Goal: Task Accomplishment & Management: Use online tool/utility

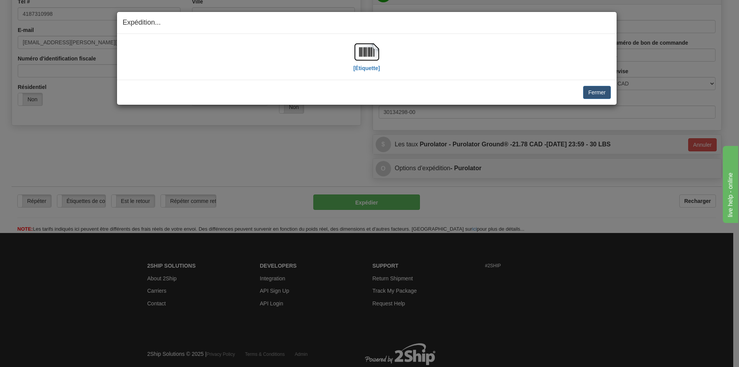
scroll to position [192, 0]
click at [598, 98] on button "Fermer" at bounding box center [596, 92] width 27 height 13
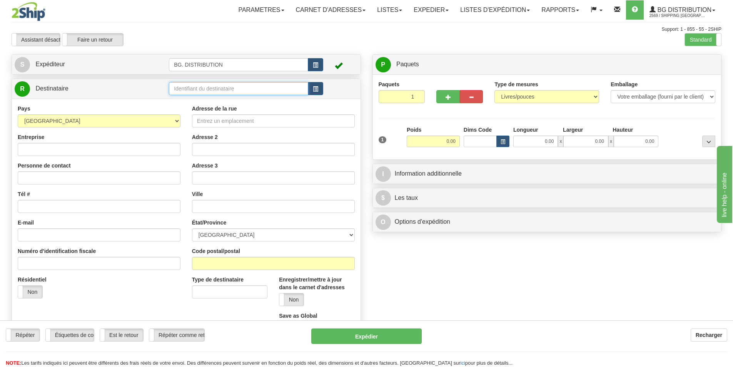
drag, startPoint x: 0, startPoint y: 0, endPoint x: 214, endPoint y: 90, distance: 231.9
click at [214, 90] on input "text" at bounding box center [238, 88] width 139 height 13
type input "20007"
click button "Supprimer" at bounding box center [0, 0] width 0 height 0
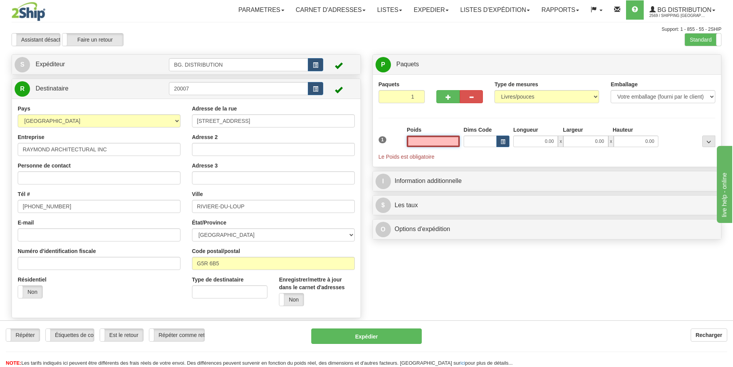
click at [437, 138] on input "text" at bounding box center [433, 141] width 53 height 12
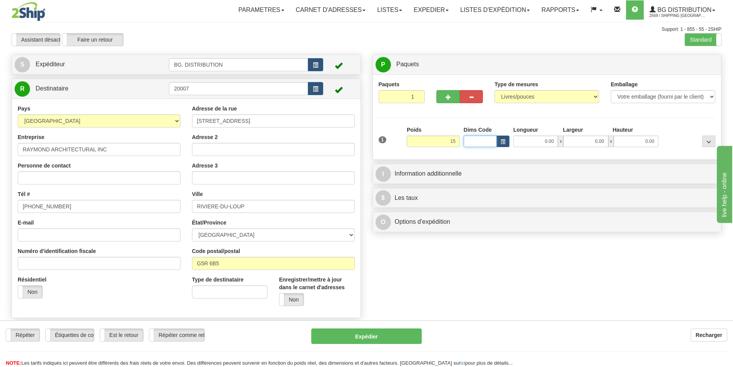
type input "15.00"
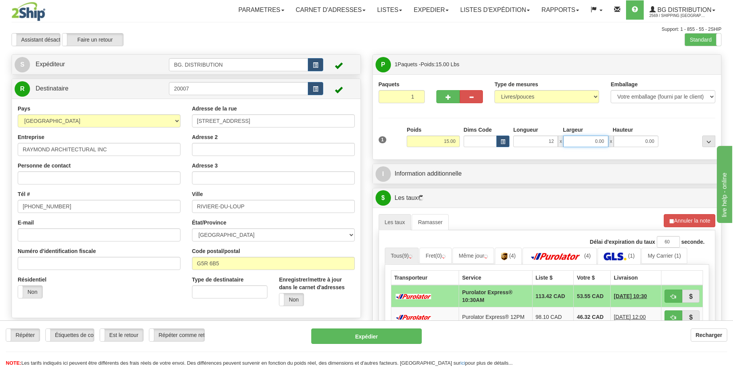
type input "12.00"
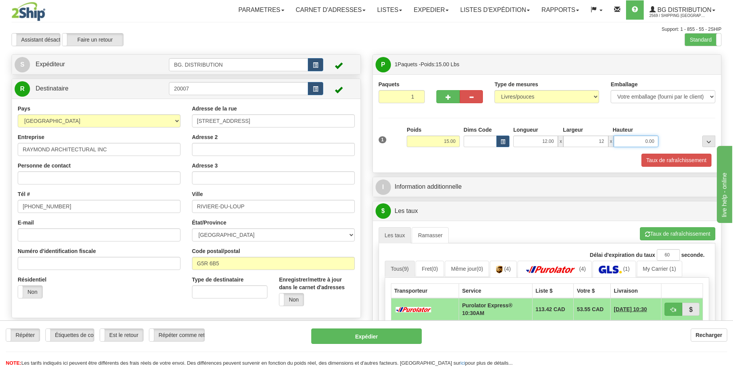
type input "12.00"
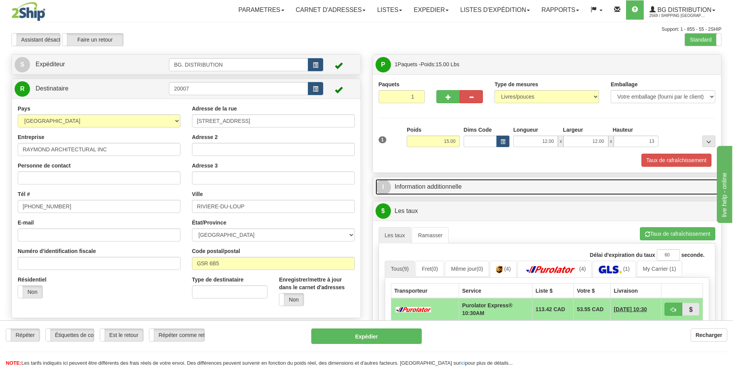
type input "13.00"
click at [459, 193] on link "I Information additionnelle" at bounding box center [546, 187] width 343 height 16
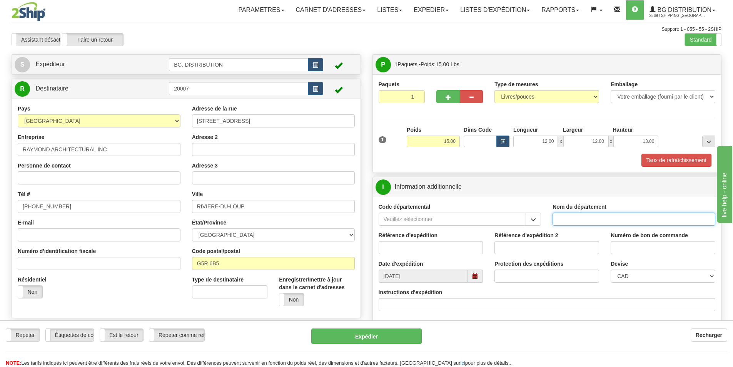
click at [602, 218] on input "Nom du département" at bounding box center [633, 218] width 163 height 13
type input "."
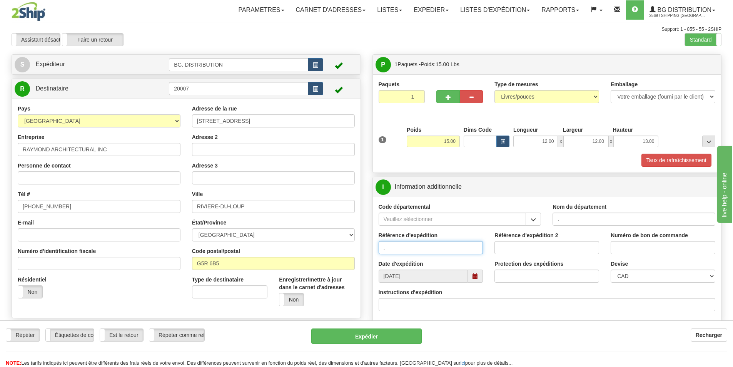
type input "."
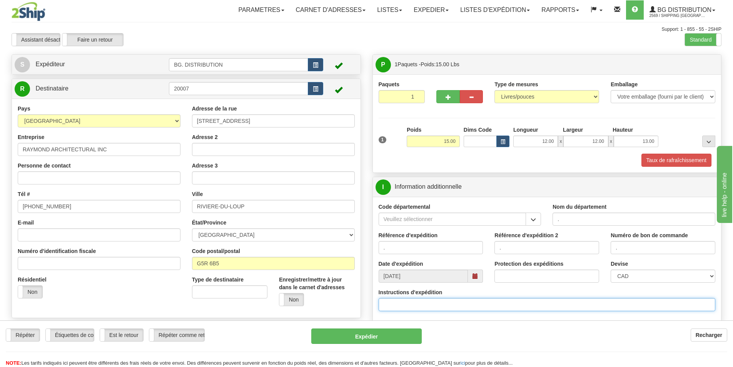
click at [406, 308] on input "Instructions d'expédition" at bounding box center [547, 304] width 337 height 13
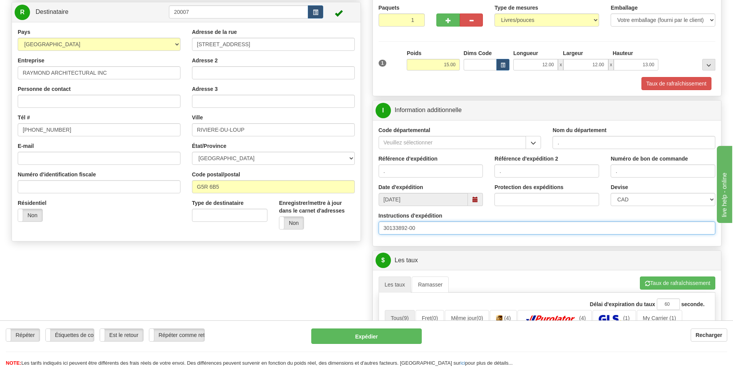
scroll to position [77, 0]
type input "30133892-00"
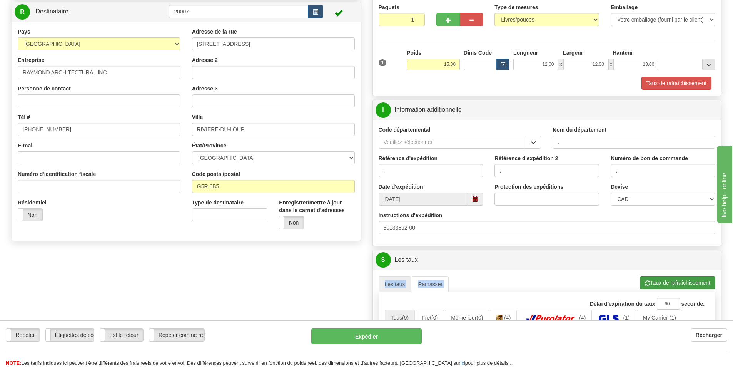
click at [664, 283] on button "Taux de rafraîchissement" at bounding box center [677, 282] width 75 height 13
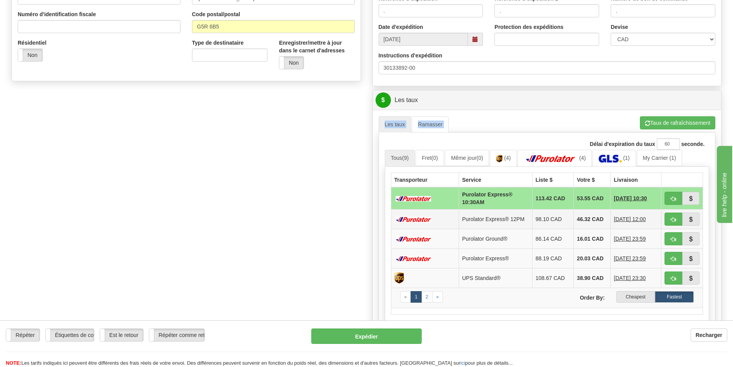
scroll to position [308, 0]
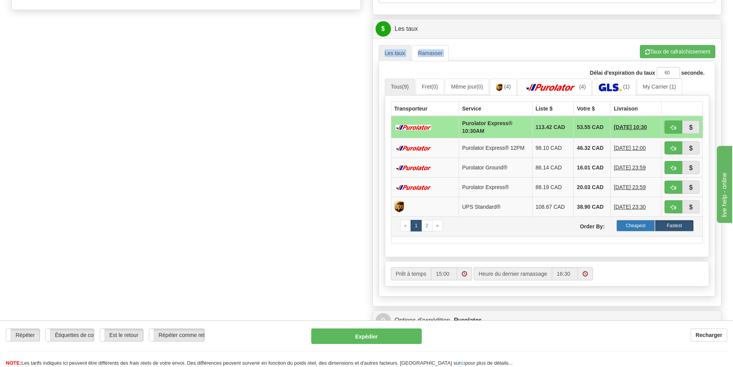
click at [632, 228] on label "Cheapest" at bounding box center [635, 226] width 39 height 12
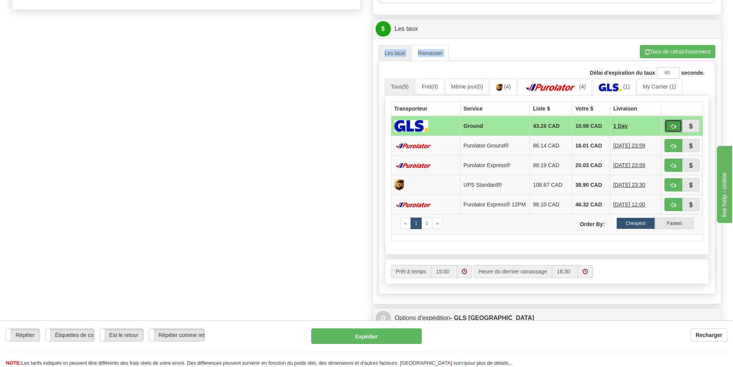
click at [674, 127] on span "button" at bounding box center [672, 126] width 5 height 5
type input "1"
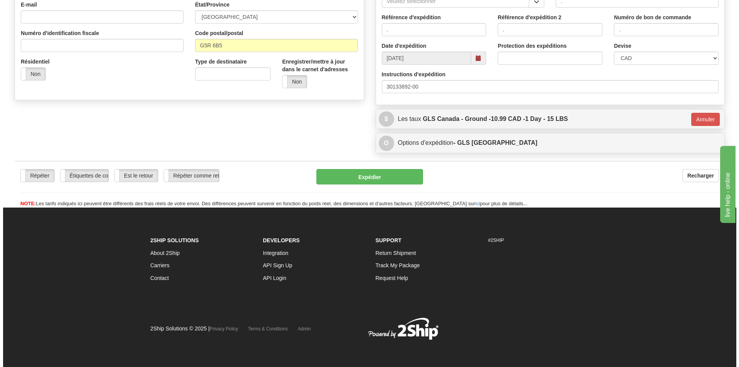
scroll to position [218, 0]
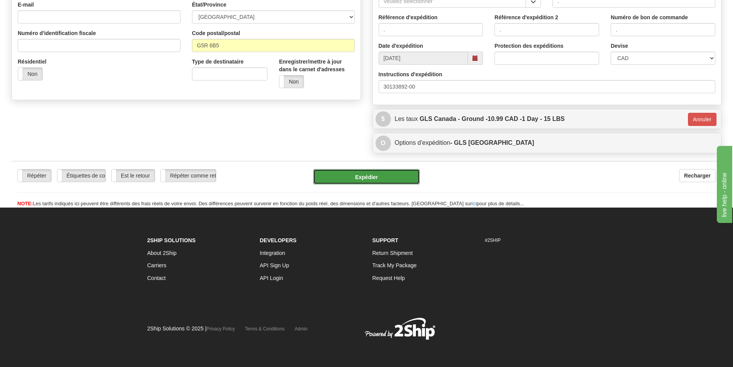
click at [365, 175] on button "Expédier" at bounding box center [366, 176] width 107 height 15
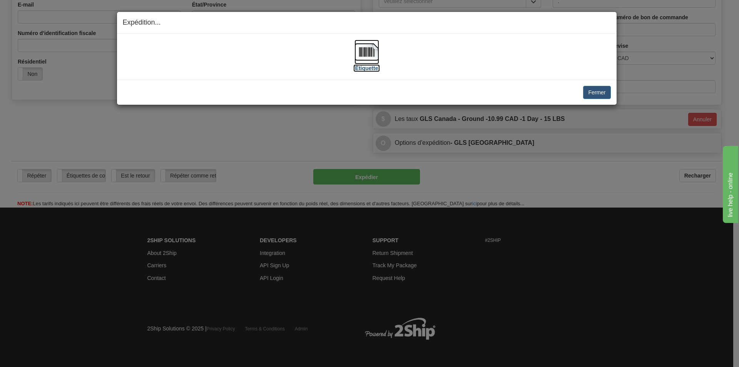
click at [366, 50] on img at bounding box center [366, 52] width 25 height 25
click at [353, 48] on link "[Étiquette]" at bounding box center [366, 59] width 27 height 23
click at [594, 94] on button "Fermer" at bounding box center [596, 92] width 27 height 13
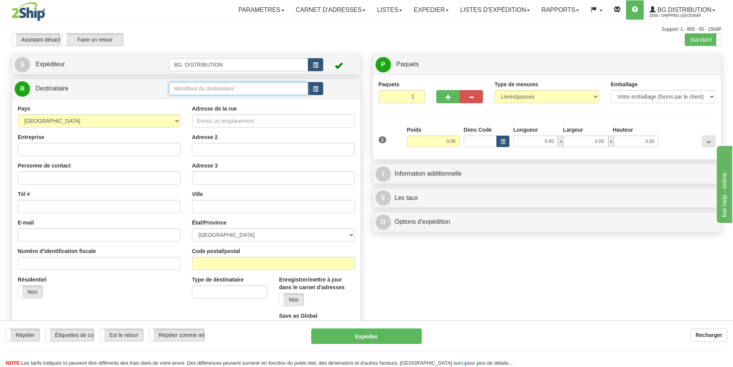
click at [203, 86] on input "text" at bounding box center [238, 88] width 139 height 13
type input "20066"
click button "Supprimer" at bounding box center [0, 0] width 0 height 0
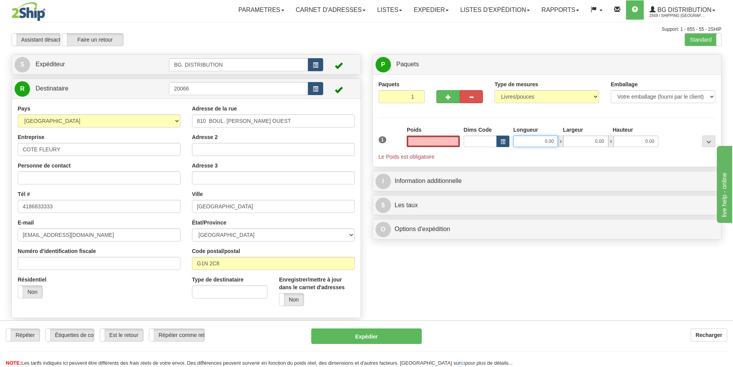
type input "0.00"
click at [542, 140] on input "0.00" at bounding box center [535, 141] width 45 height 12
type input "0.00"
click at [449, 143] on input "0.00" at bounding box center [433, 141] width 53 height 12
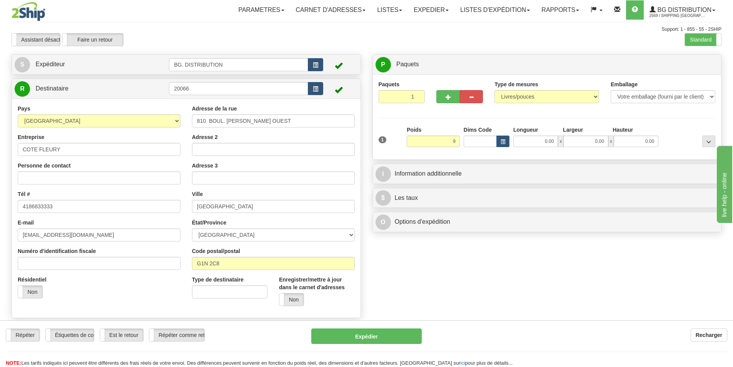
type input "9.00"
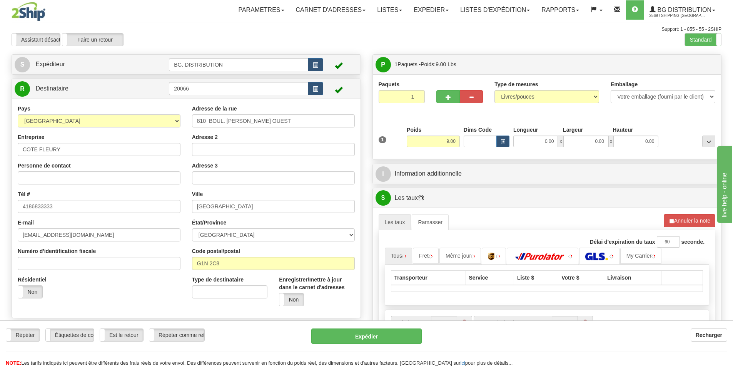
click at [529, 135] on div "Longueur" at bounding box center [536, 131] width 50 height 10
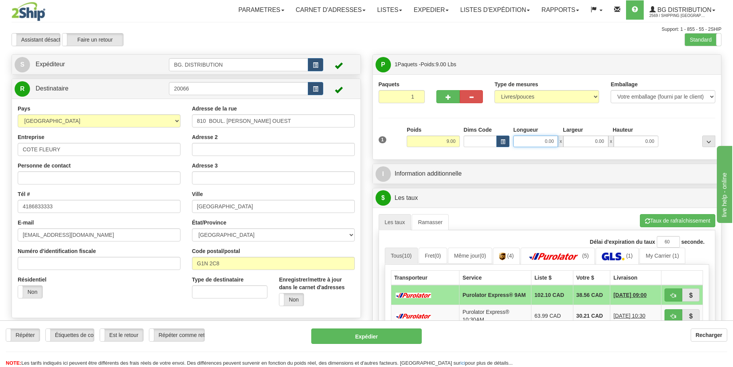
click at [536, 142] on input "0.00" at bounding box center [535, 141] width 45 height 12
type input "12.00"
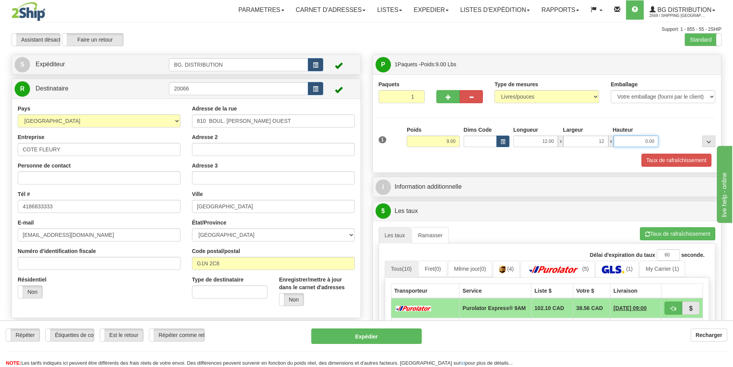
type input "12.00"
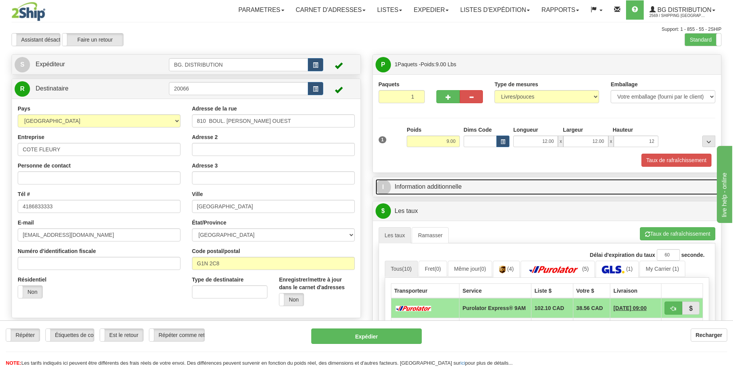
type input "12.00"
click at [495, 182] on link "I Information additionnelle" at bounding box center [546, 187] width 343 height 16
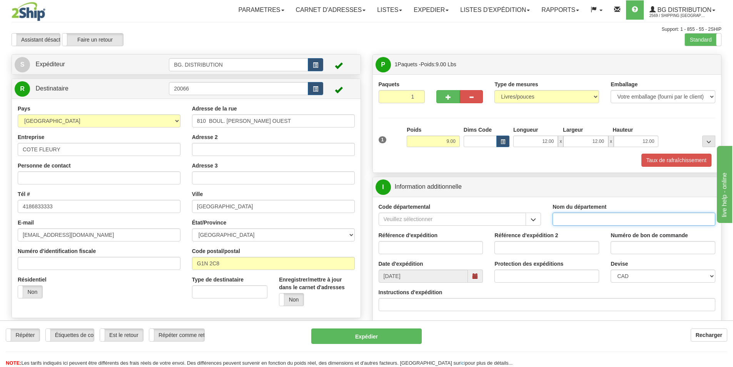
click at [604, 222] on input "Nom du département" at bounding box center [633, 218] width 163 height 13
type input "."
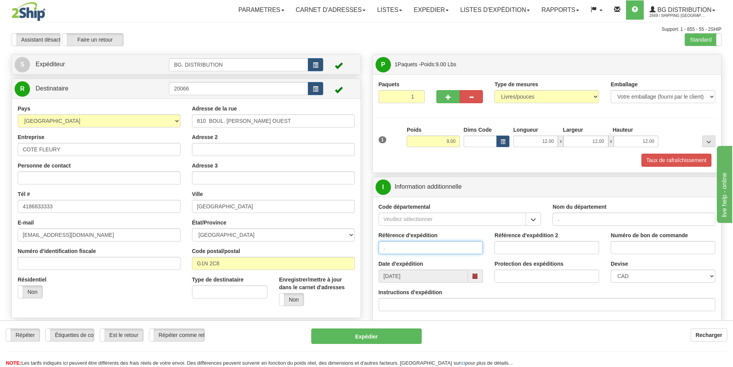
type input "."
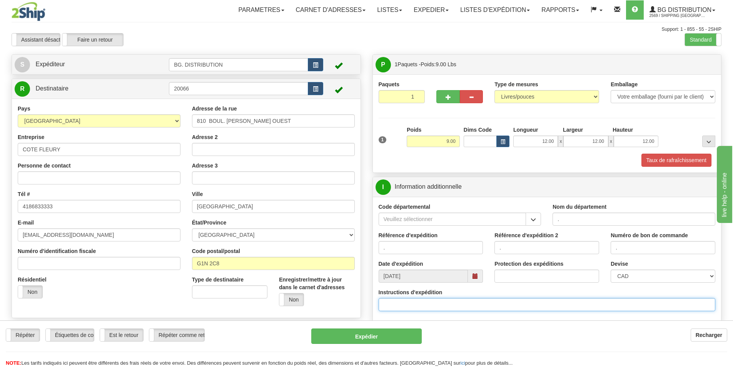
click at [436, 299] on input "Instructions d'expédition" at bounding box center [547, 304] width 337 height 13
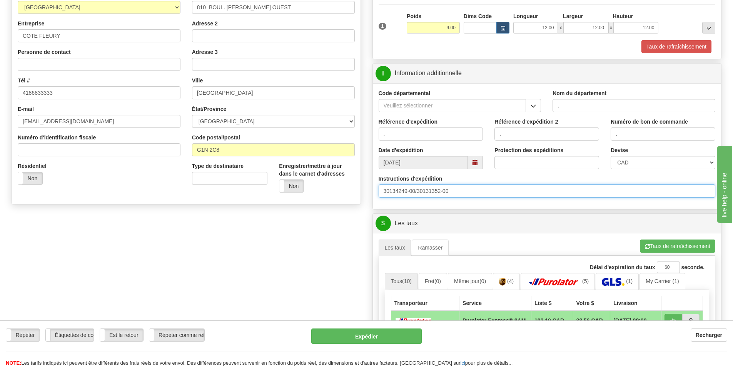
scroll to position [115, 0]
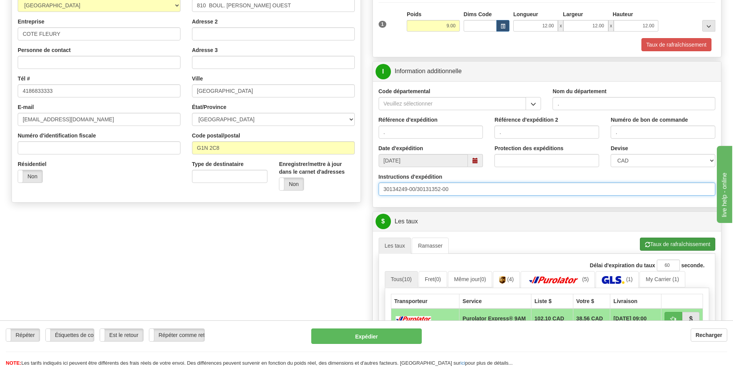
type input "30134249-00/30131352-00"
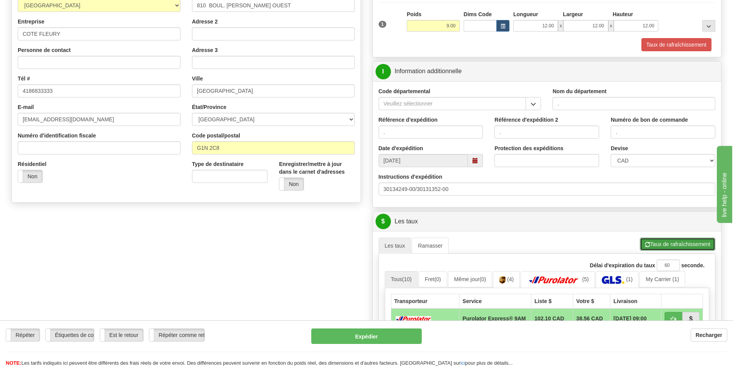
click at [652, 241] on button "Taux de rafraîchissement" at bounding box center [677, 243] width 75 height 13
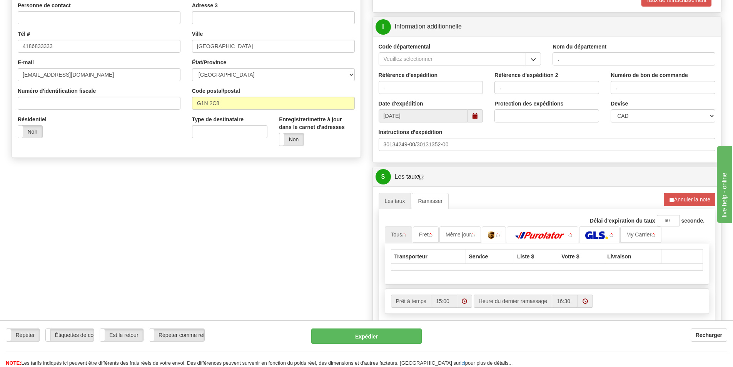
scroll to position [231, 0]
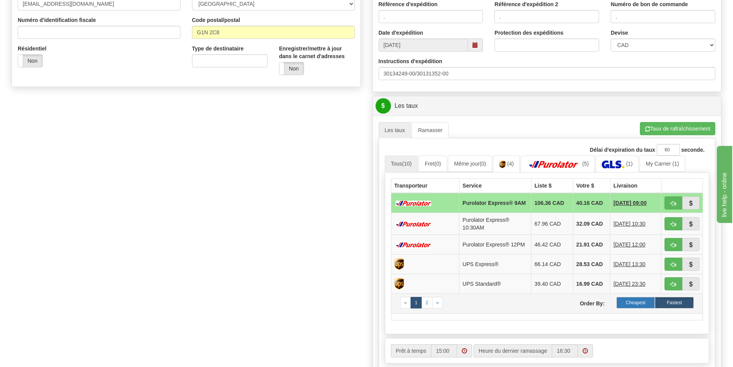
click at [637, 308] on label "Cheapest" at bounding box center [635, 303] width 39 height 12
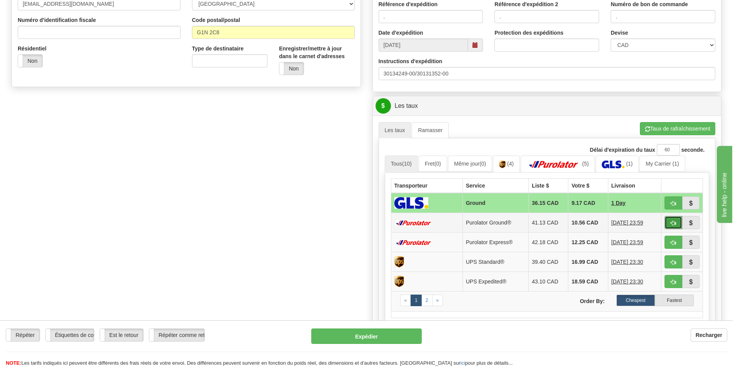
click at [670, 220] on button "button" at bounding box center [673, 222] width 18 height 13
type input "260"
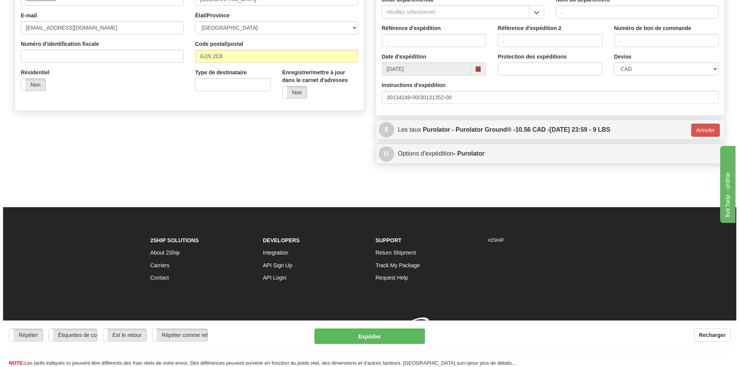
scroll to position [218, 0]
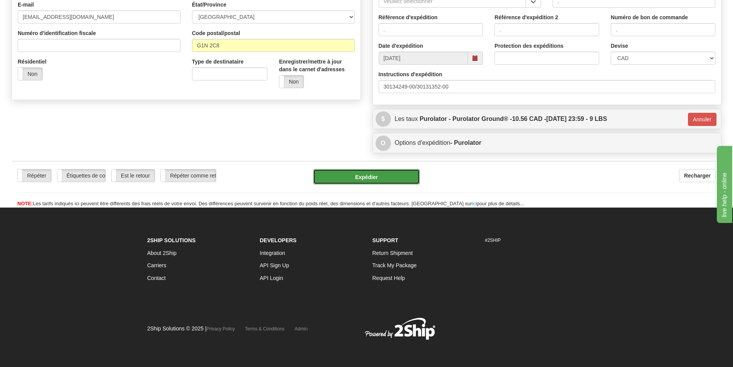
click at [364, 176] on button "Expédier" at bounding box center [366, 176] width 107 height 15
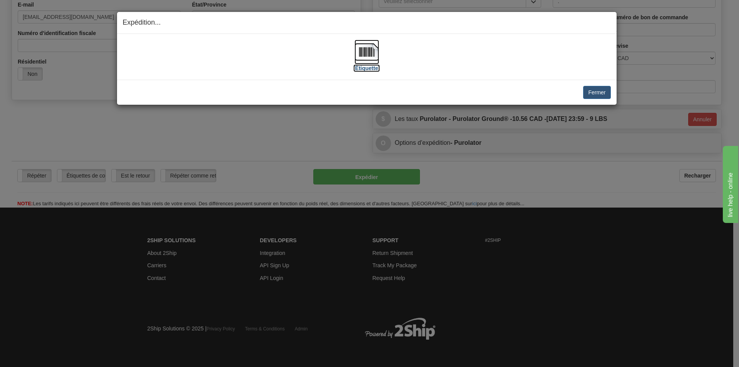
click at [364, 57] on img at bounding box center [366, 52] width 25 height 25
click at [607, 92] on button "Fermer" at bounding box center [596, 92] width 27 height 13
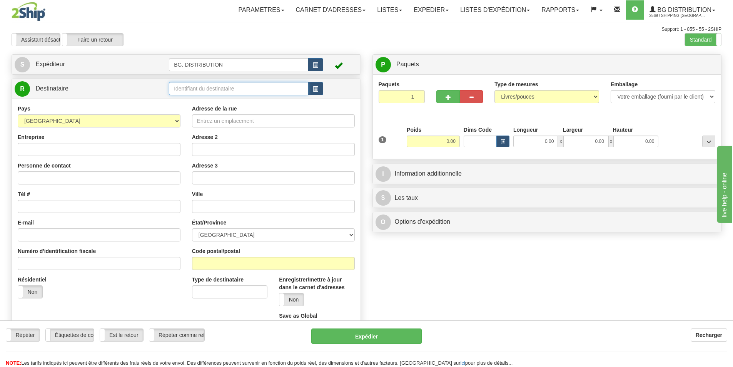
click at [212, 88] on input "text" at bounding box center [238, 88] width 139 height 13
click at [183, 97] on div "BG MTL" at bounding box center [237, 100] width 132 height 8
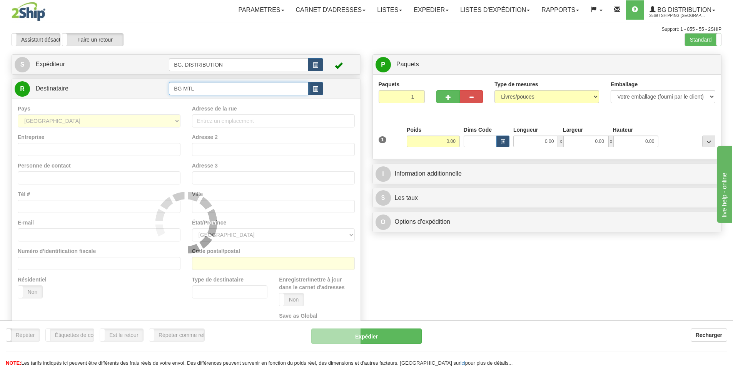
type input "BG MTL"
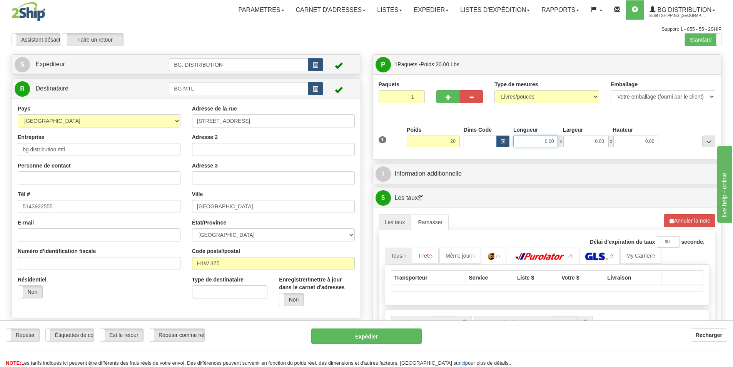
type input "20.00"
click at [550, 138] on input "0.00" at bounding box center [535, 141] width 45 height 12
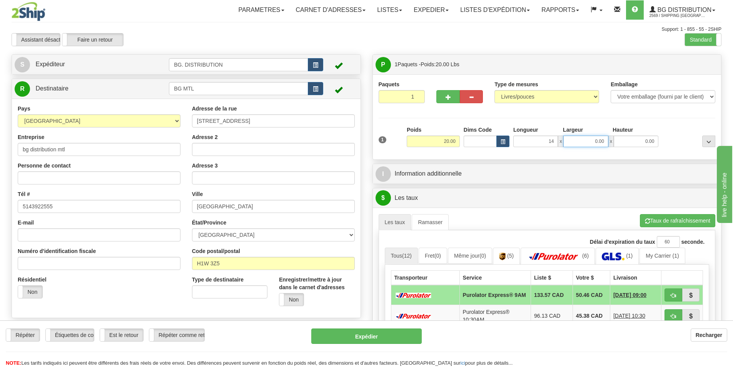
type input "14.00"
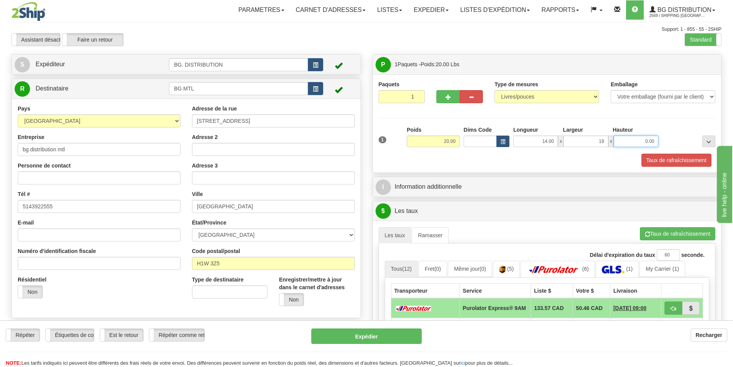
type input "19.00"
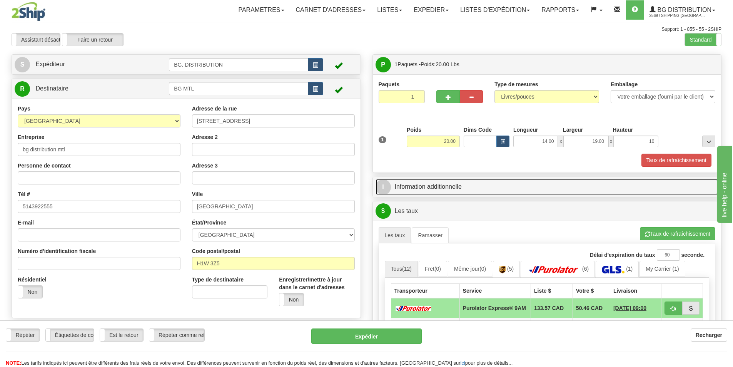
type input "10.00"
click at [443, 187] on link "I Information additionnelle" at bounding box center [546, 187] width 343 height 16
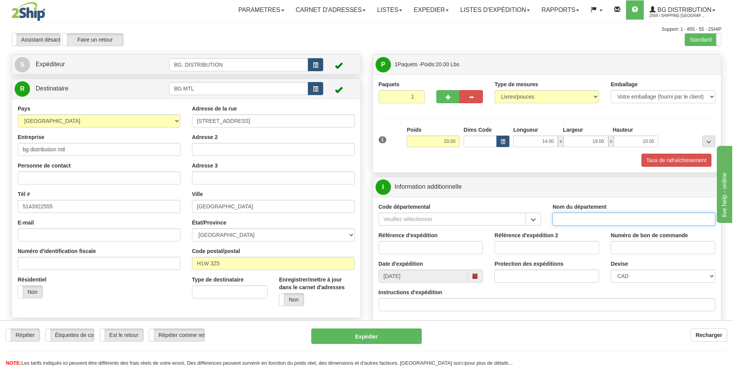
click at [581, 218] on input "Nom du département" at bounding box center [633, 218] width 163 height 13
type input "."
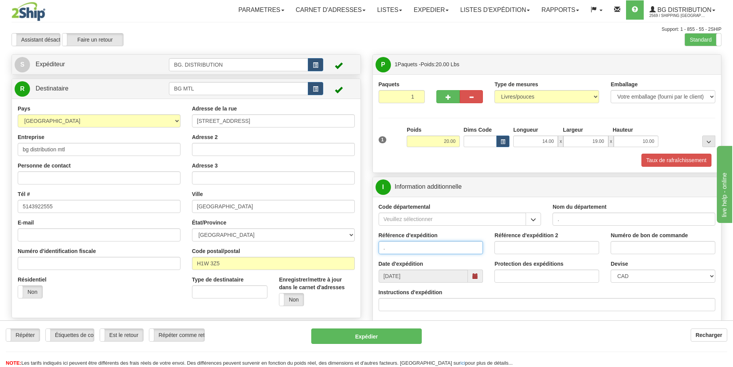
type input "."
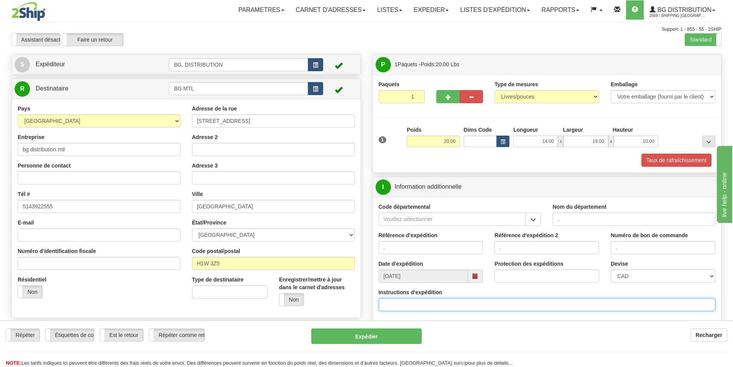
click at [387, 305] on input "Instructions d'expédition" at bounding box center [547, 304] width 337 height 13
type input "1"
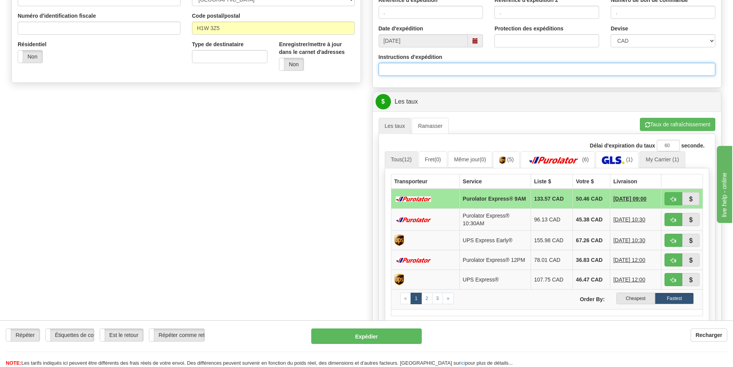
scroll to position [308, 0]
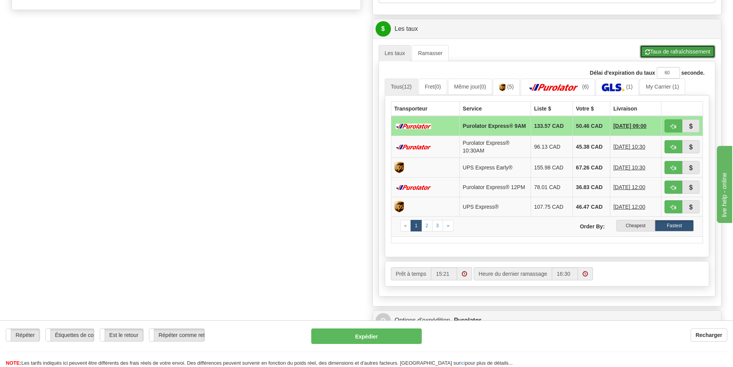
click at [670, 50] on button "Taux de rafraîchissement" at bounding box center [677, 51] width 75 height 13
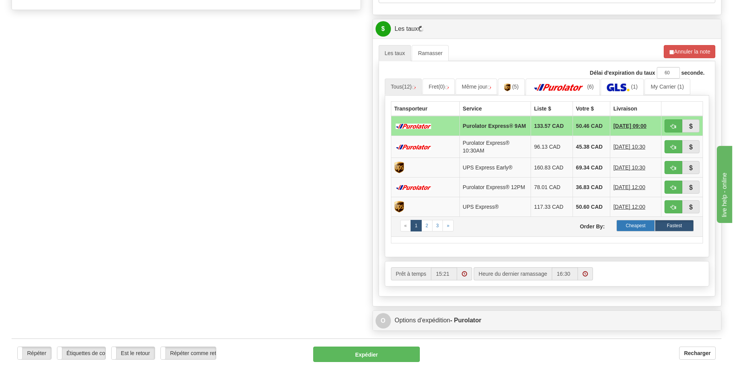
click at [625, 228] on label "Cheapest" at bounding box center [635, 226] width 39 height 12
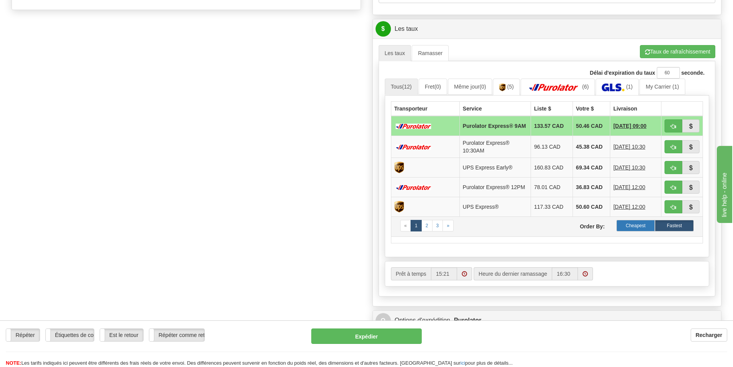
click at [640, 229] on label "Cheapest" at bounding box center [635, 226] width 39 height 12
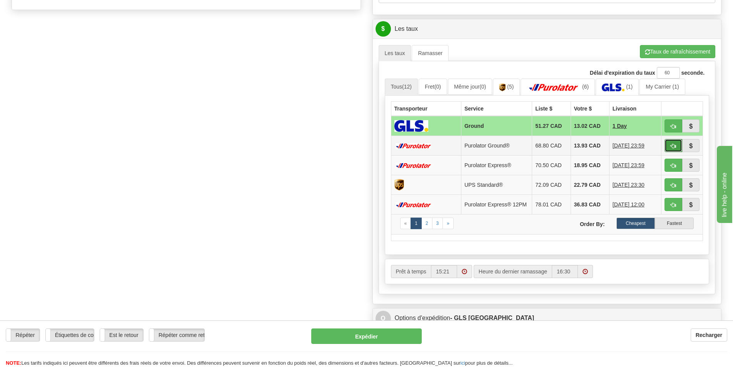
click at [672, 145] on span "button" at bounding box center [672, 145] width 5 height 5
type input "260"
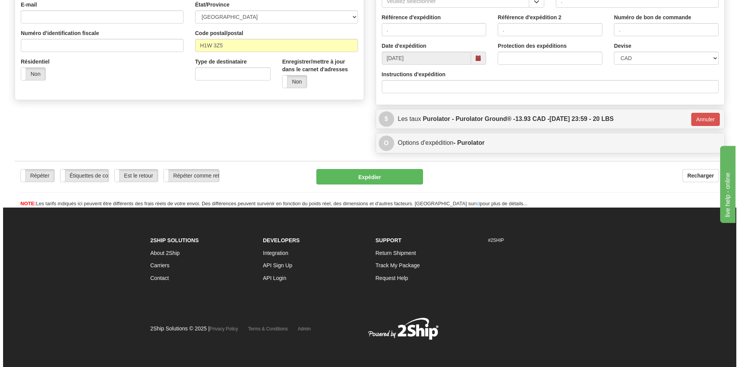
scroll to position [218, 0]
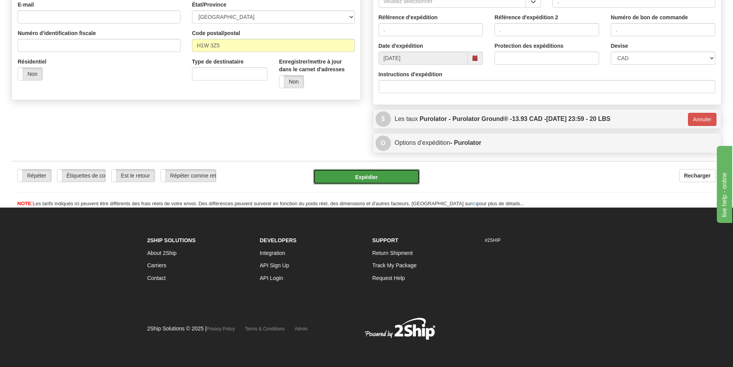
click at [350, 174] on button "Expédier" at bounding box center [366, 176] width 107 height 15
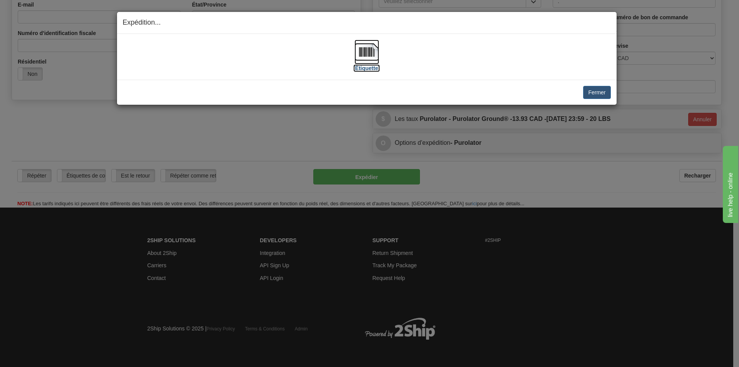
click at [363, 49] on img at bounding box center [366, 52] width 25 height 25
